Goal: Transaction & Acquisition: Book appointment/travel/reservation

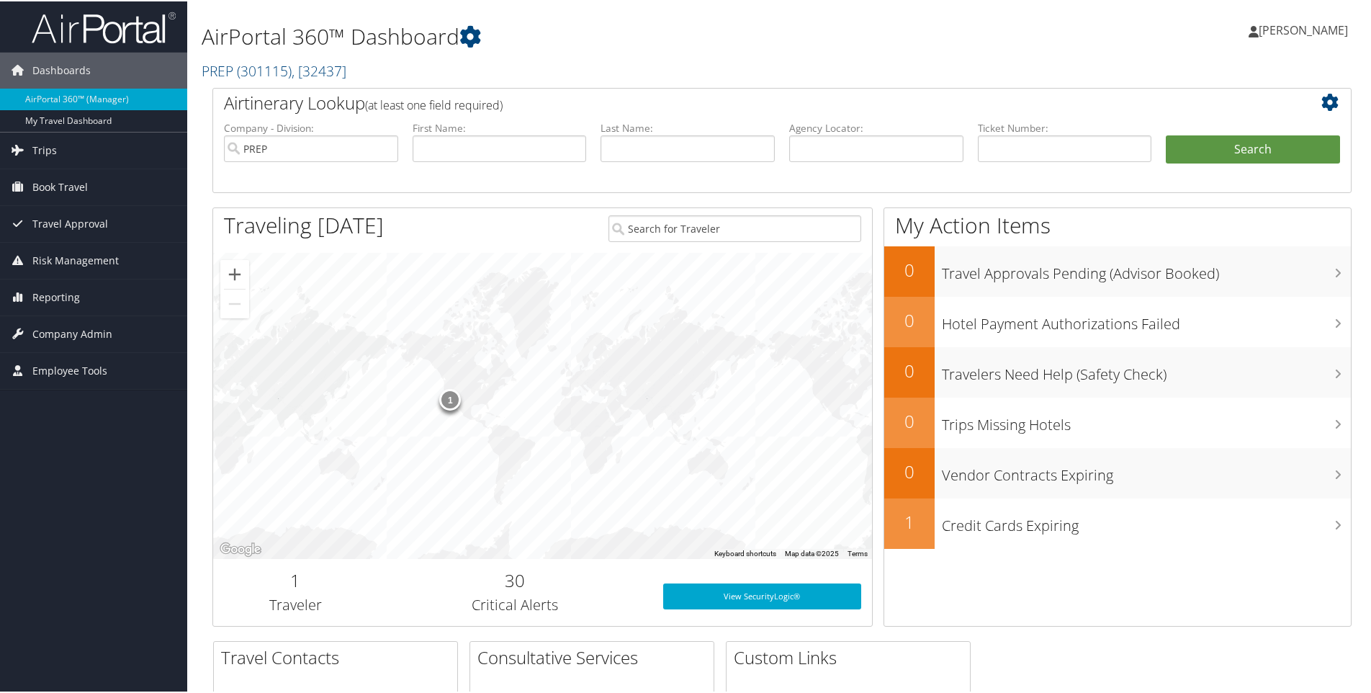
click at [907, 34] on h1 "AirPortal 360™ Dashboard" at bounding box center [589, 35] width 774 height 30
click at [448, 403] on div "1" at bounding box center [451, 398] width 22 height 22
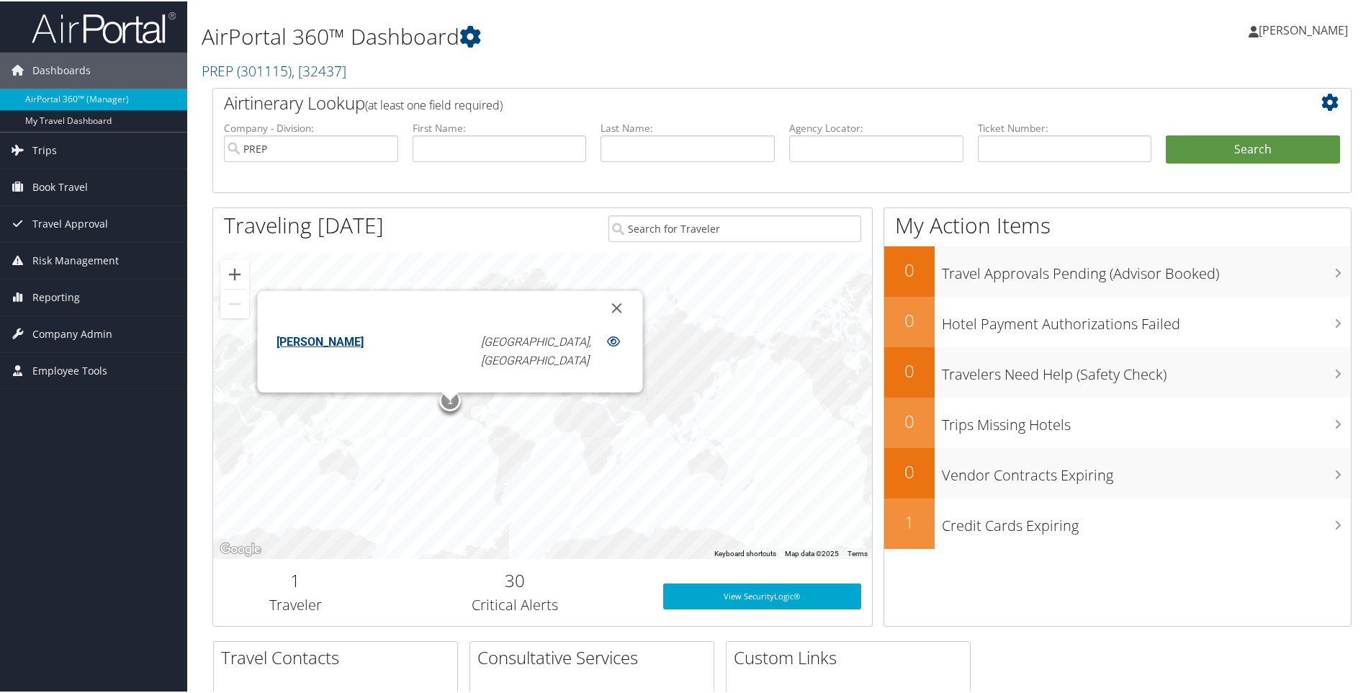
click at [675, 35] on h1 "AirPortal 360™ Dashboard" at bounding box center [589, 35] width 774 height 30
click at [63, 184] on span "Book Travel" at bounding box center [59, 186] width 55 height 36
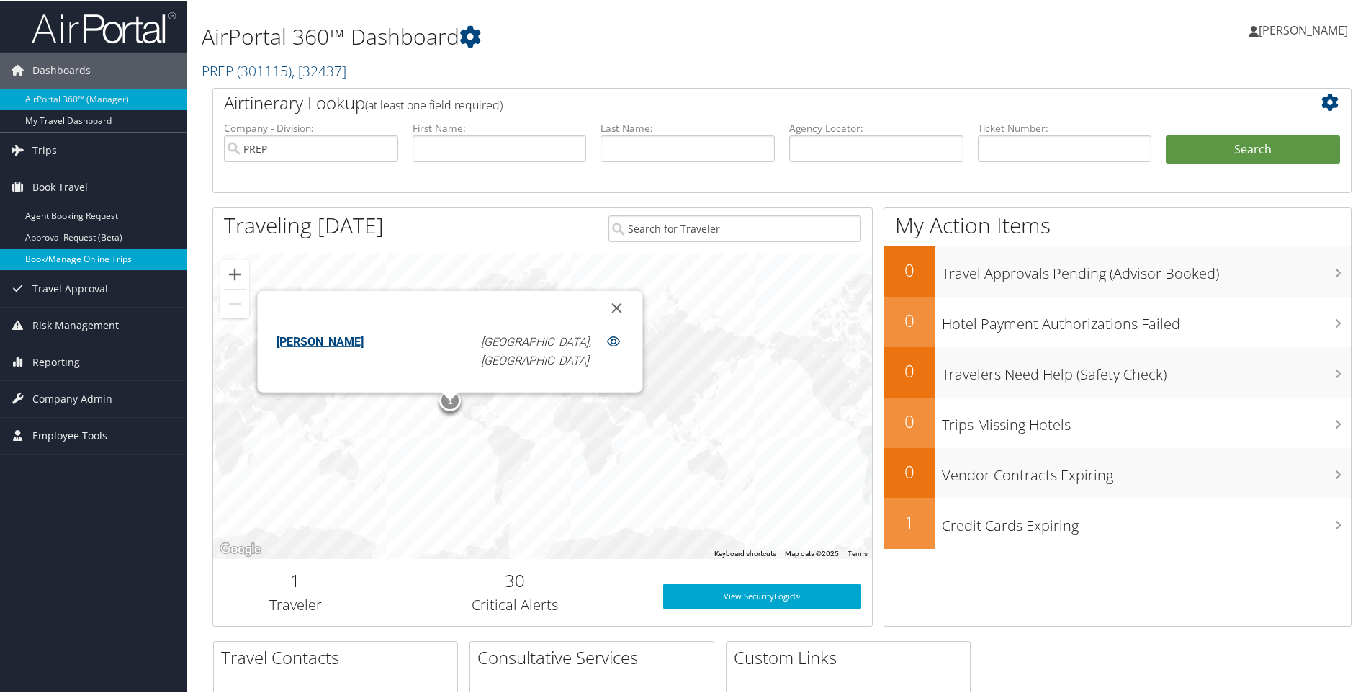
click at [64, 256] on link "Book/Manage Online Trips" at bounding box center [93, 258] width 187 height 22
